Goal: Task Accomplishment & Management: Manage account settings

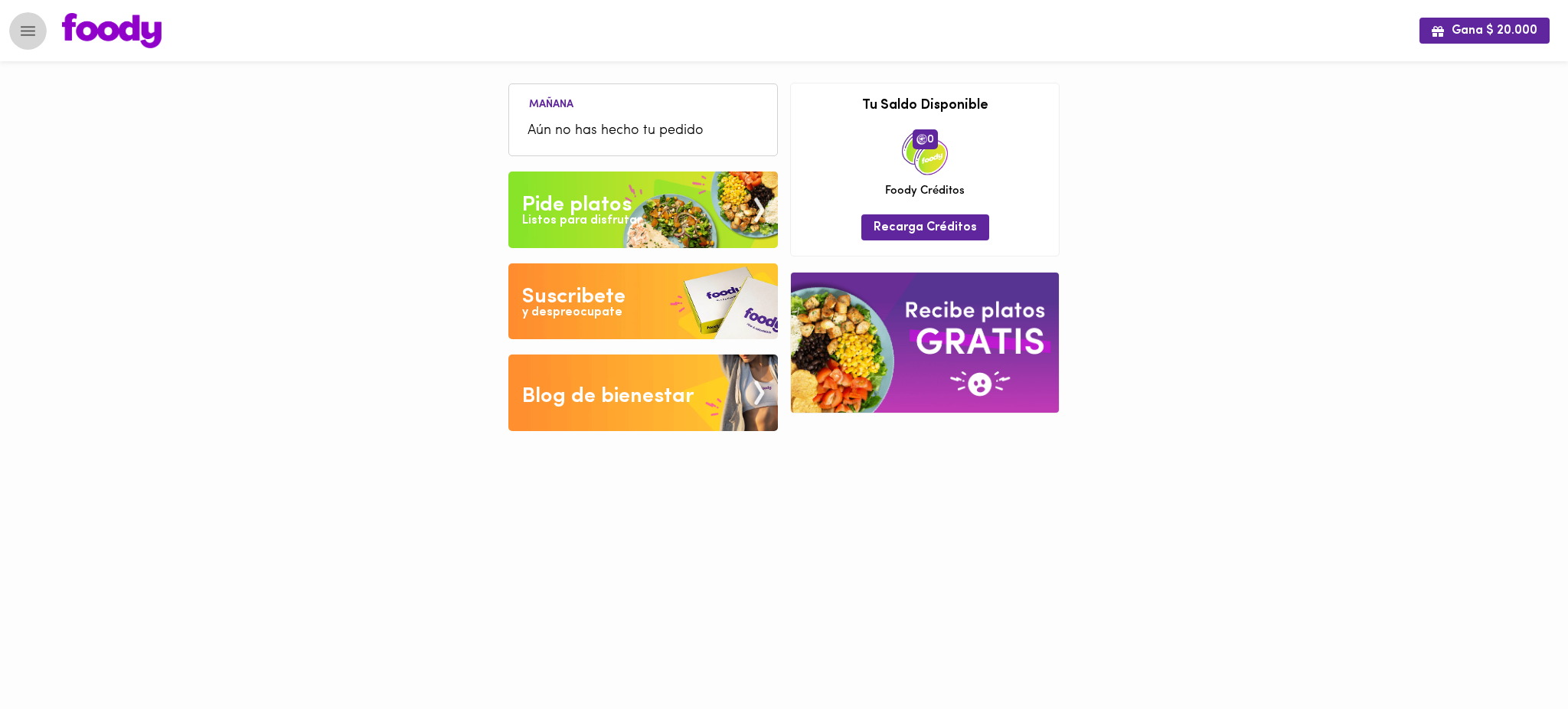
click at [28, 29] on icon "Menu" at bounding box center [28, 31] width 19 height 19
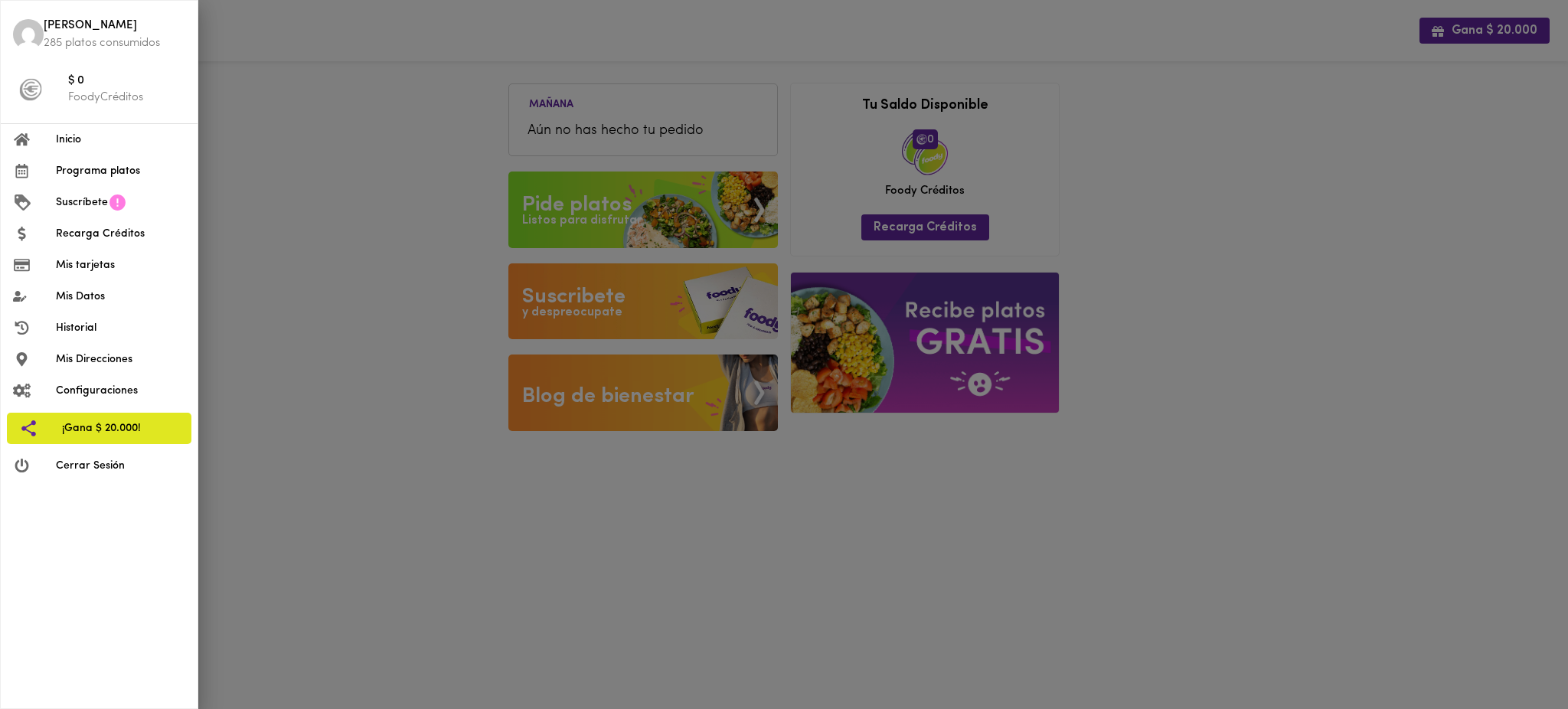
click at [132, 258] on span "Mis tarjetas" at bounding box center [120, 265] width 129 height 16
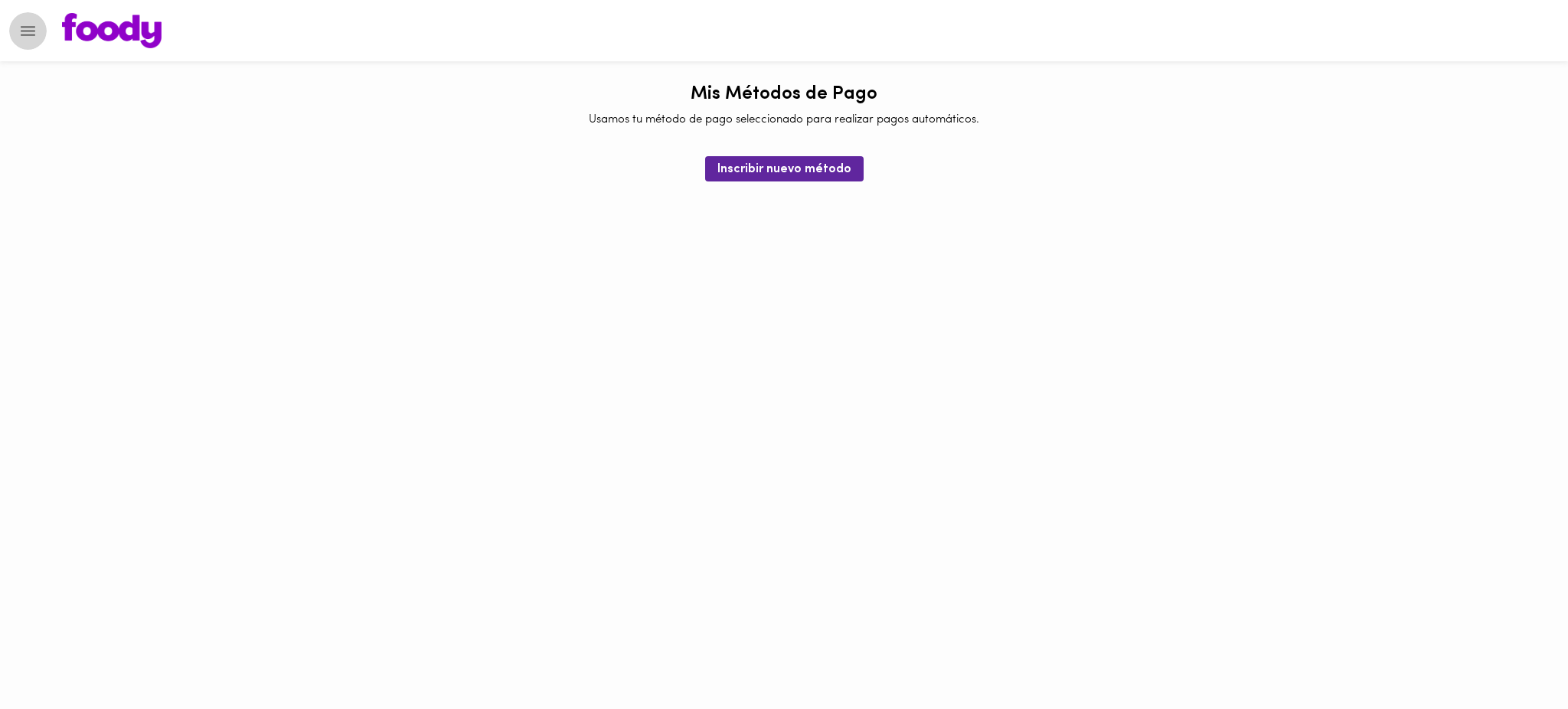
click at [32, 37] on icon "Menu" at bounding box center [28, 31] width 19 height 19
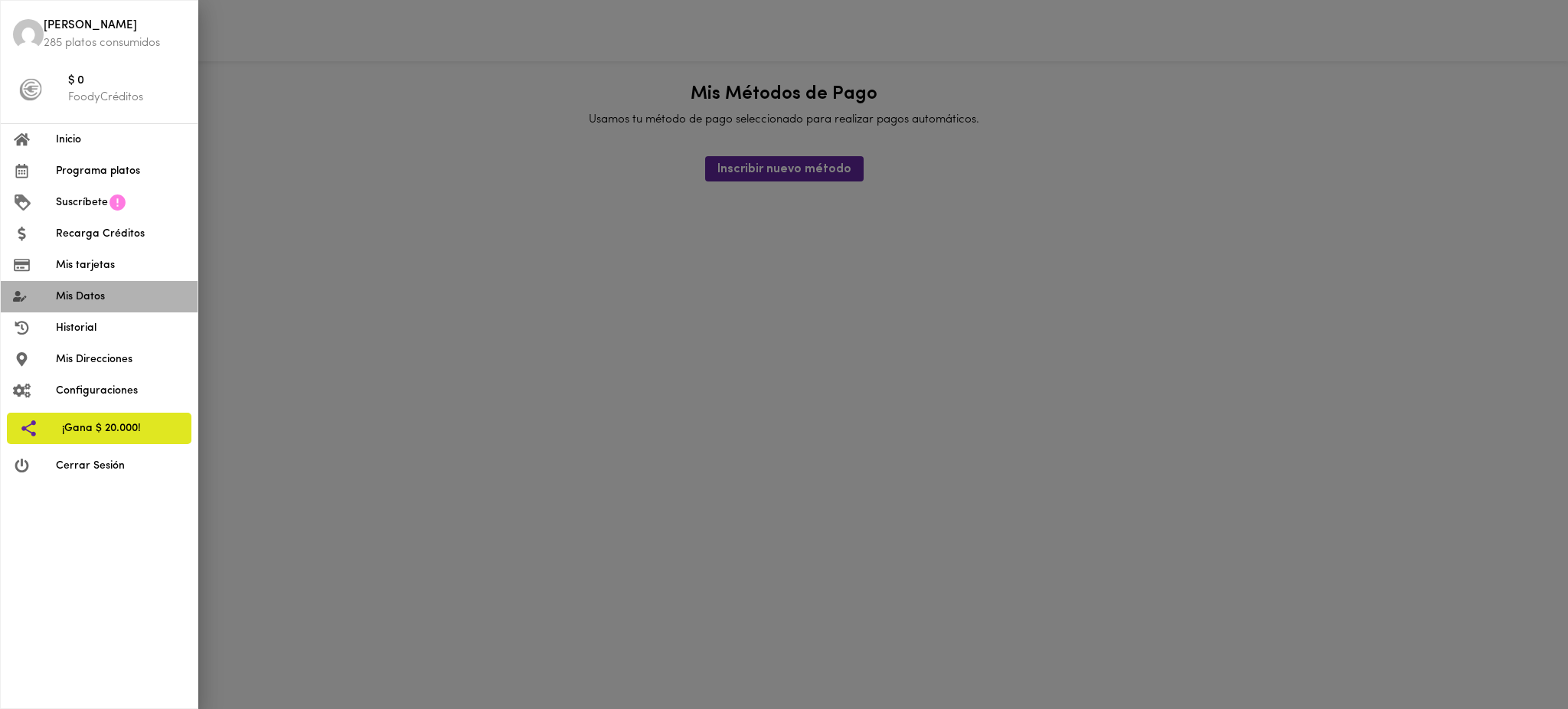
click at [133, 294] on span "Mis Datos" at bounding box center [120, 297] width 129 height 16
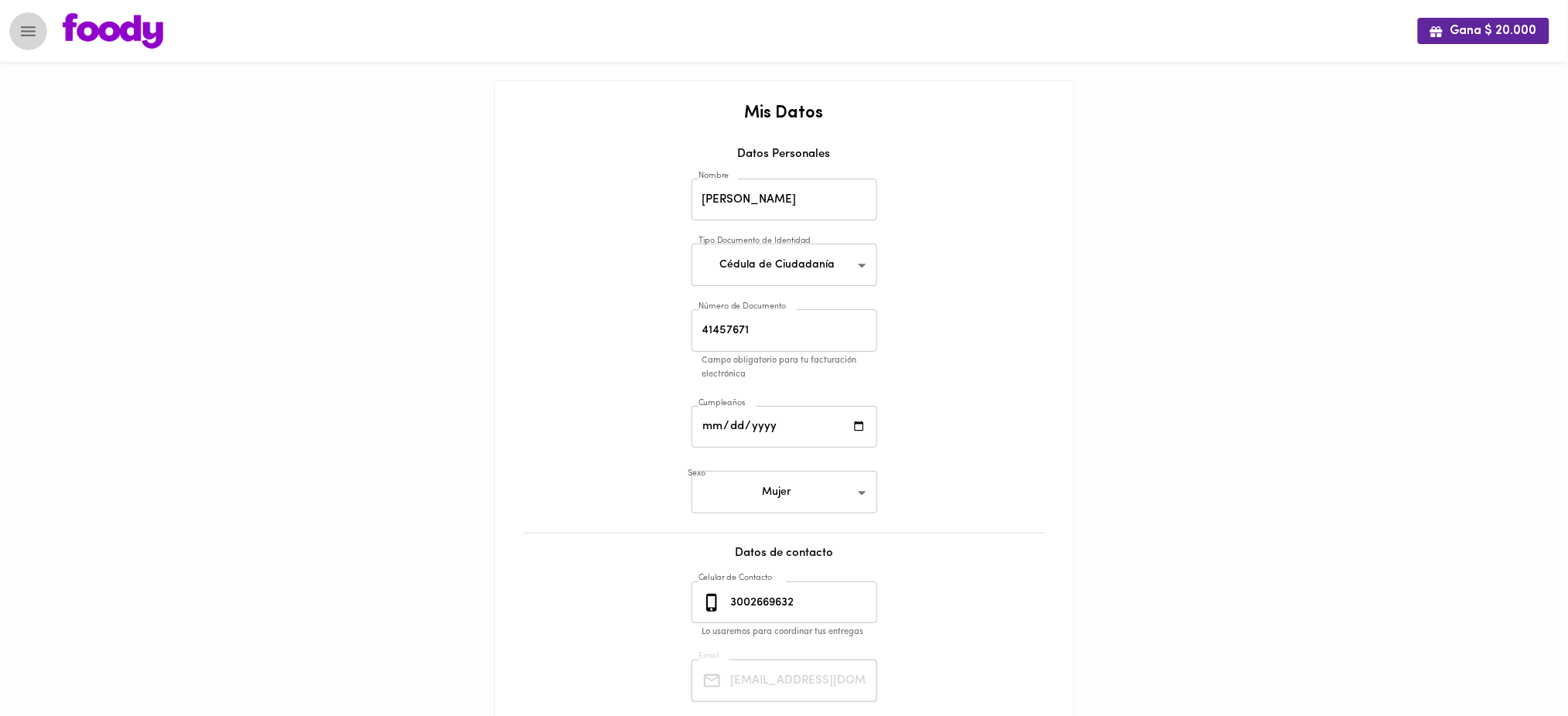
click at [24, 28] on icon "Menu" at bounding box center [29, 32] width 20 height 20
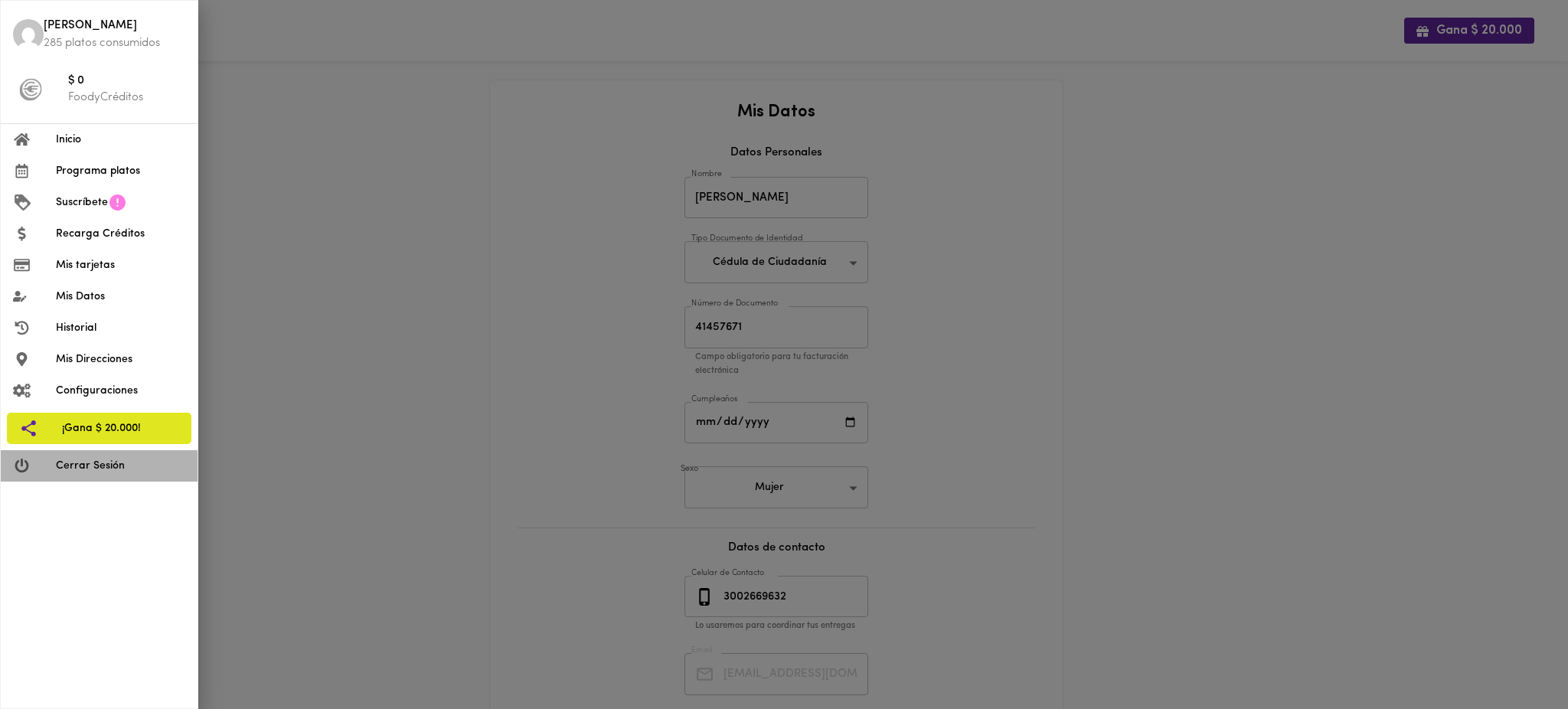
click at [89, 469] on span "Cerrar Sesión" at bounding box center [120, 466] width 129 height 16
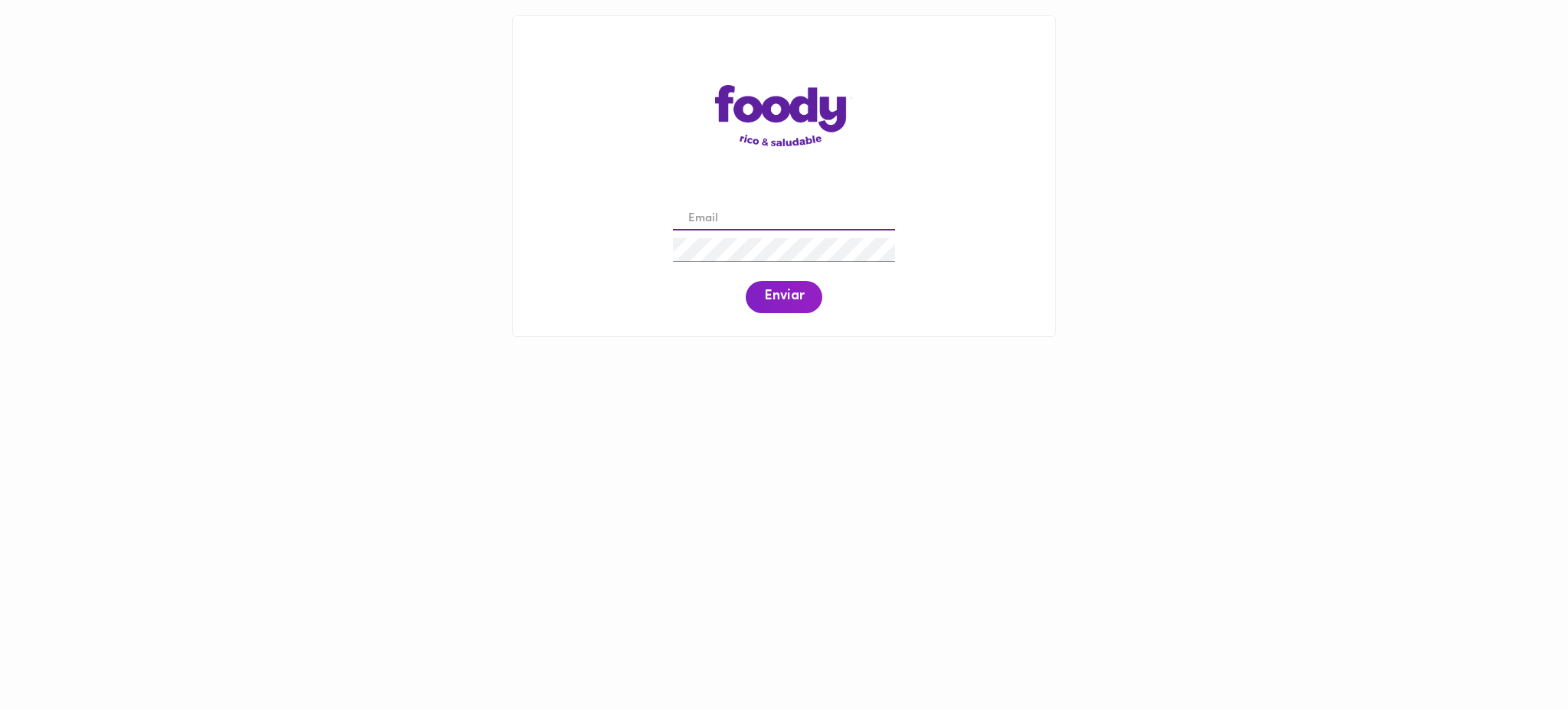
click at [740, 210] on input "email" at bounding box center [783, 219] width 222 height 23
paste input "[EMAIL_ADDRESS][DOMAIN_NAME]"
type input "[EMAIL_ADDRESS][DOMAIN_NAME]"
click at [775, 298] on span "Enviar" at bounding box center [783, 297] width 40 height 17
